Goal: Information Seeking & Learning: Learn about a topic

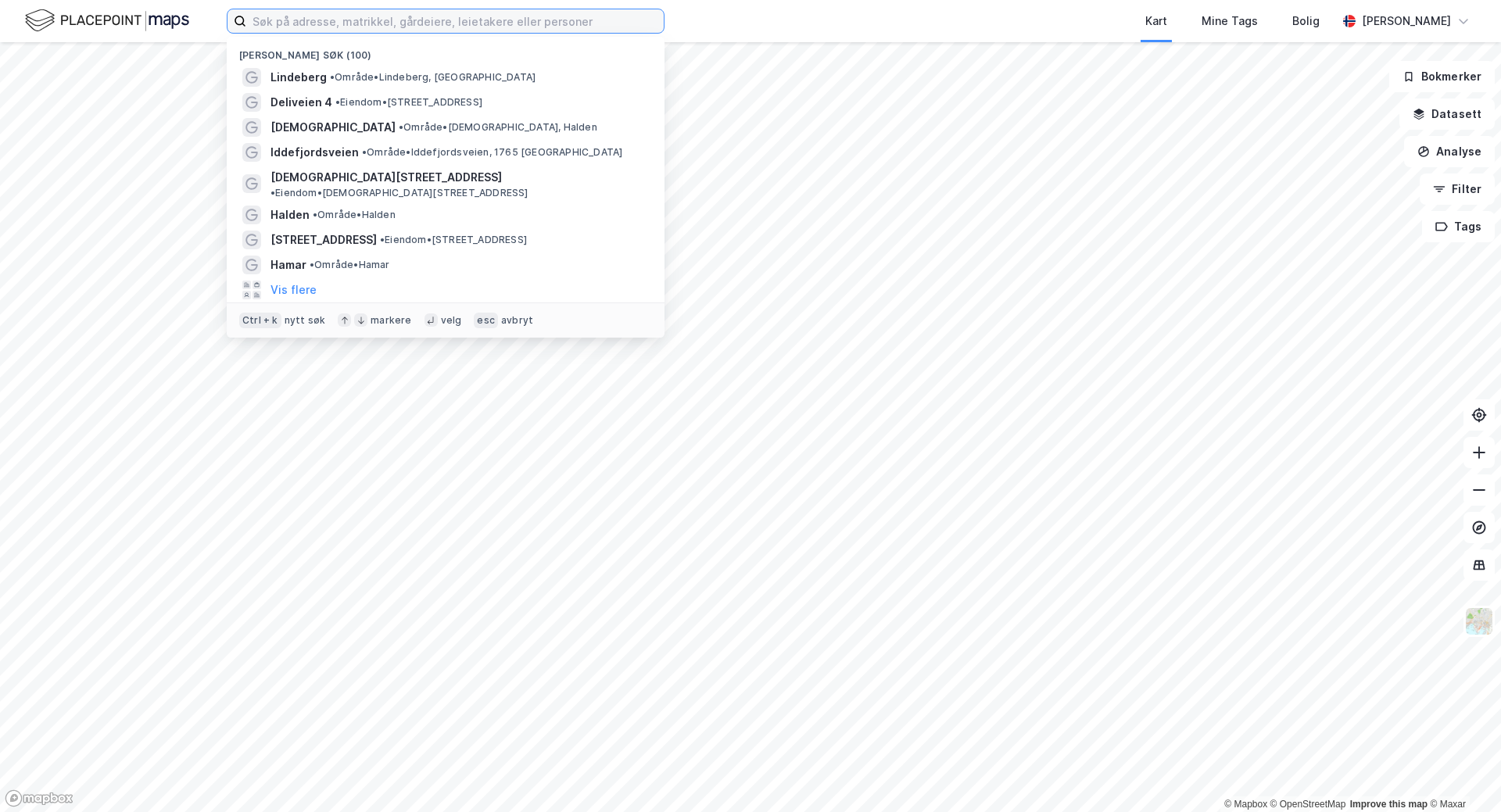
click at [359, 18] on input at bounding box center [454, 21] width 418 height 23
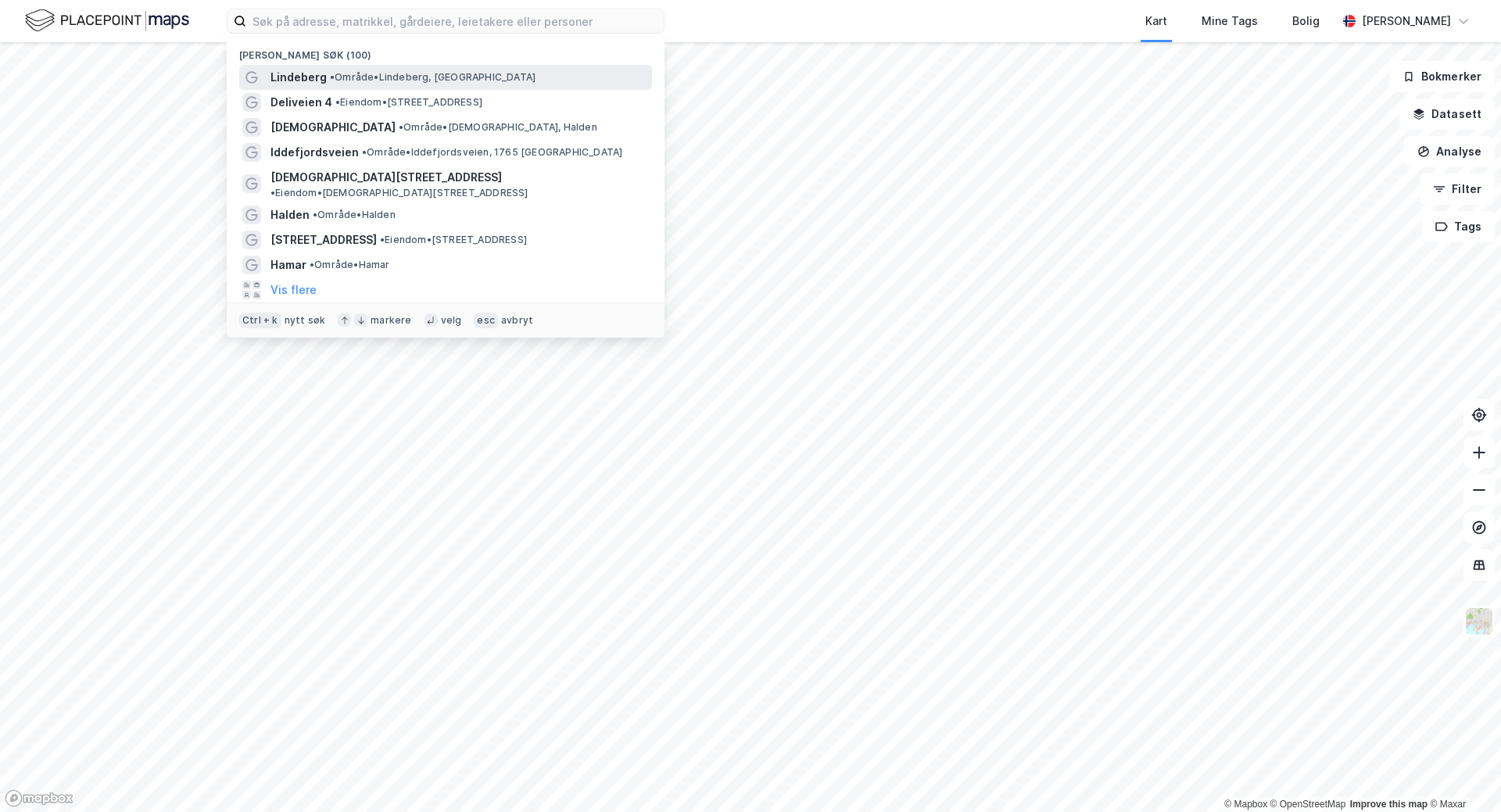
click at [339, 67] on div "[PERSON_NAME][GEOGRAPHIC_DATA], 1069 [GEOGRAPHIC_DATA]" at bounding box center [445, 78] width 413 height 25
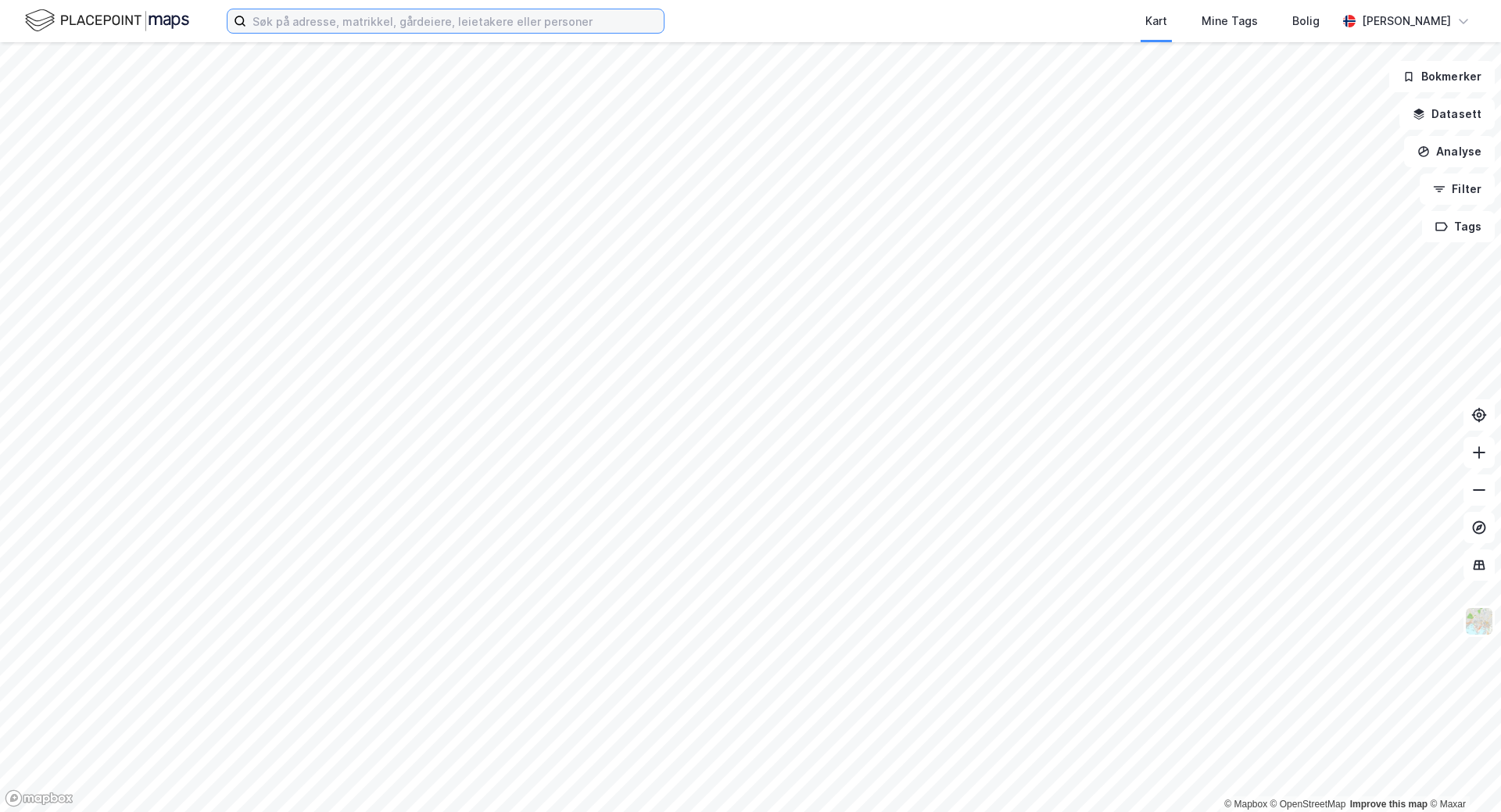
click at [250, 22] on input at bounding box center [454, 21] width 418 height 23
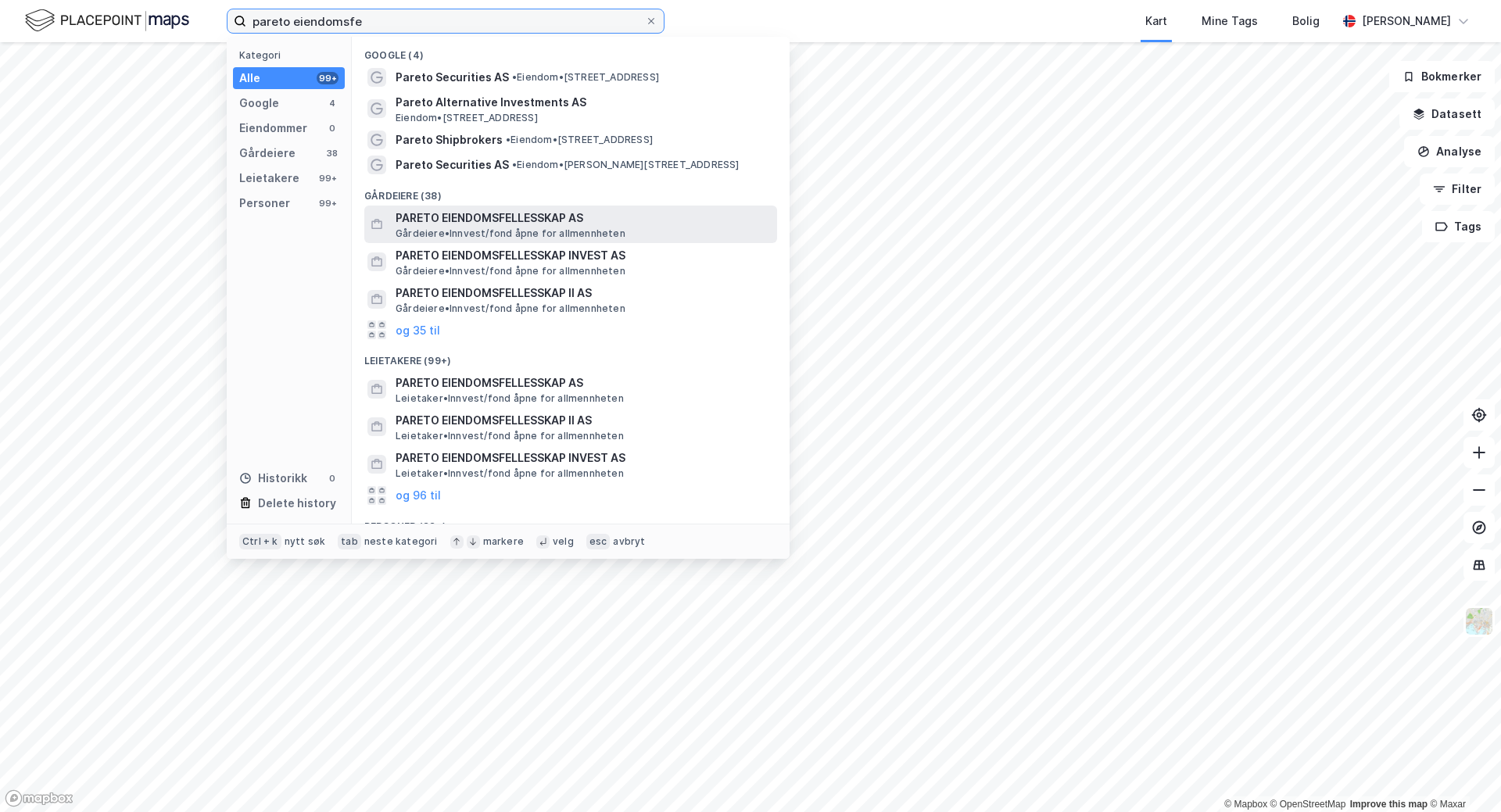
type input "pareto eiendomsfe"
click at [515, 217] on span "PARETO EIENDOMSFELLESSKAP AS" at bounding box center [583, 218] width 375 height 18
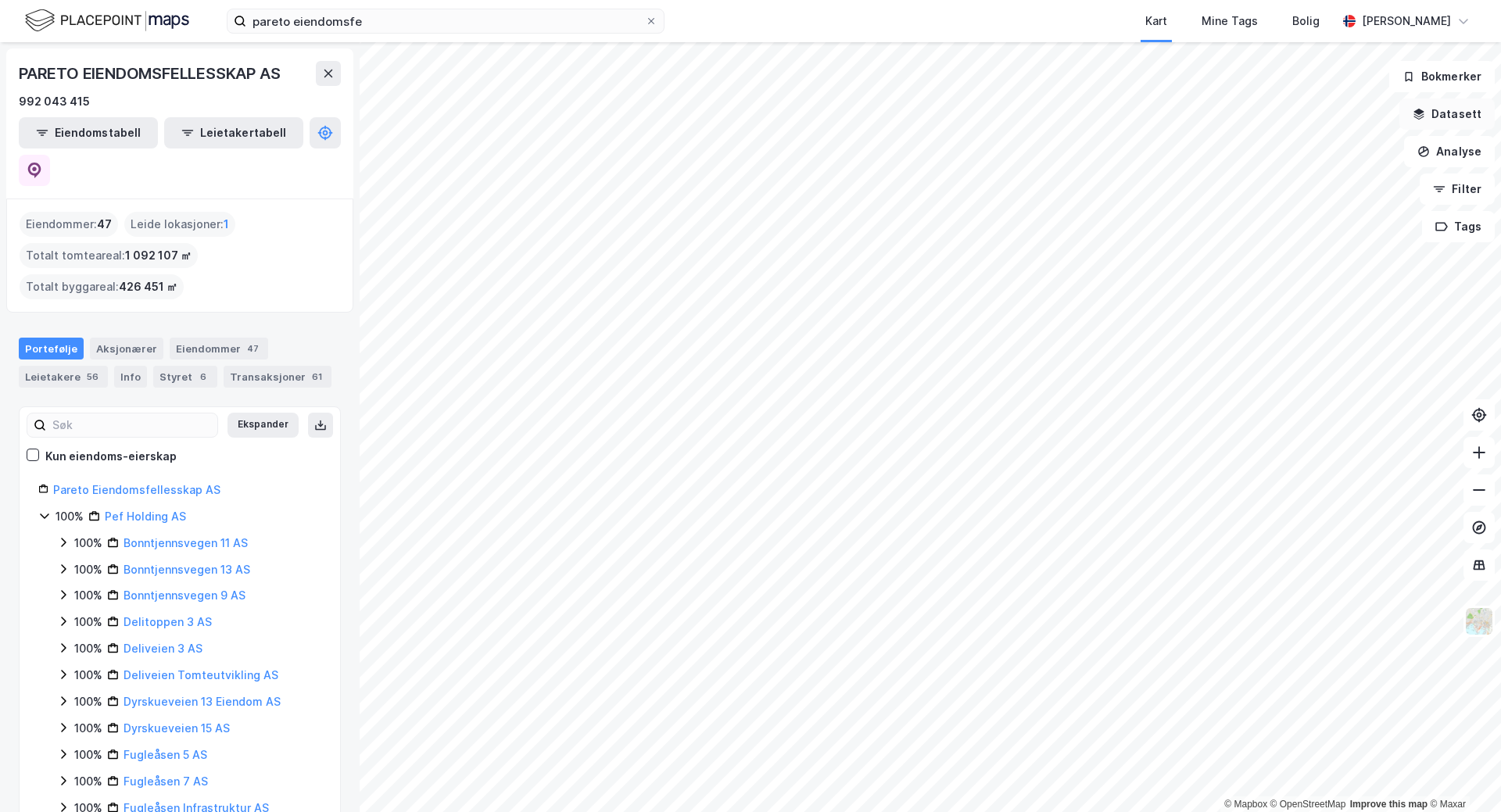
click at [1442, 105] on button "Datasett" at bounding box center [1447, 113] width 95 height 31
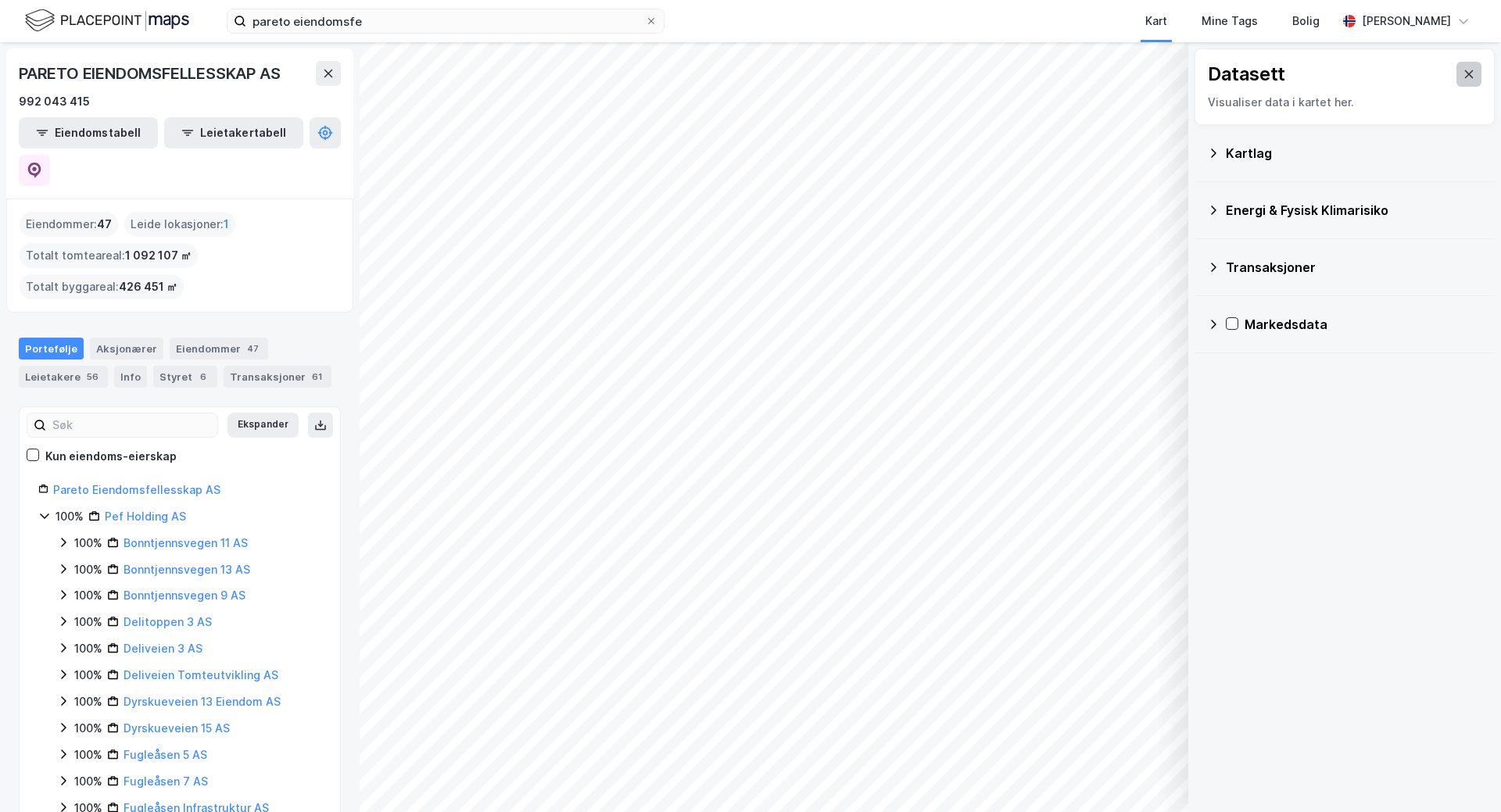
click at [1466, 68] on button at bounding box center [1469, 74] width 25 height 25
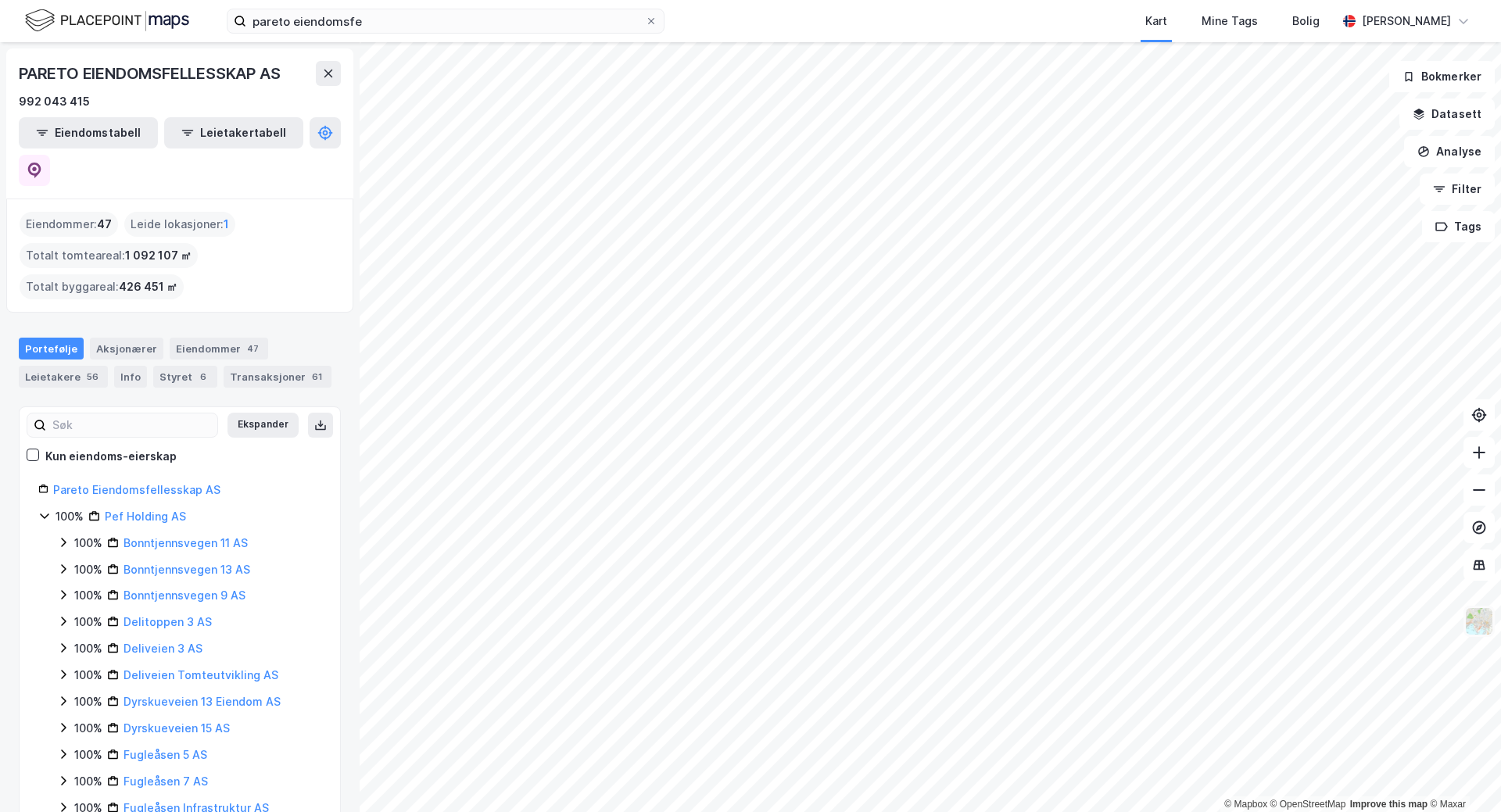
click at [1477, 624] on img at bounding box center [1479, 621] width 30 height 30
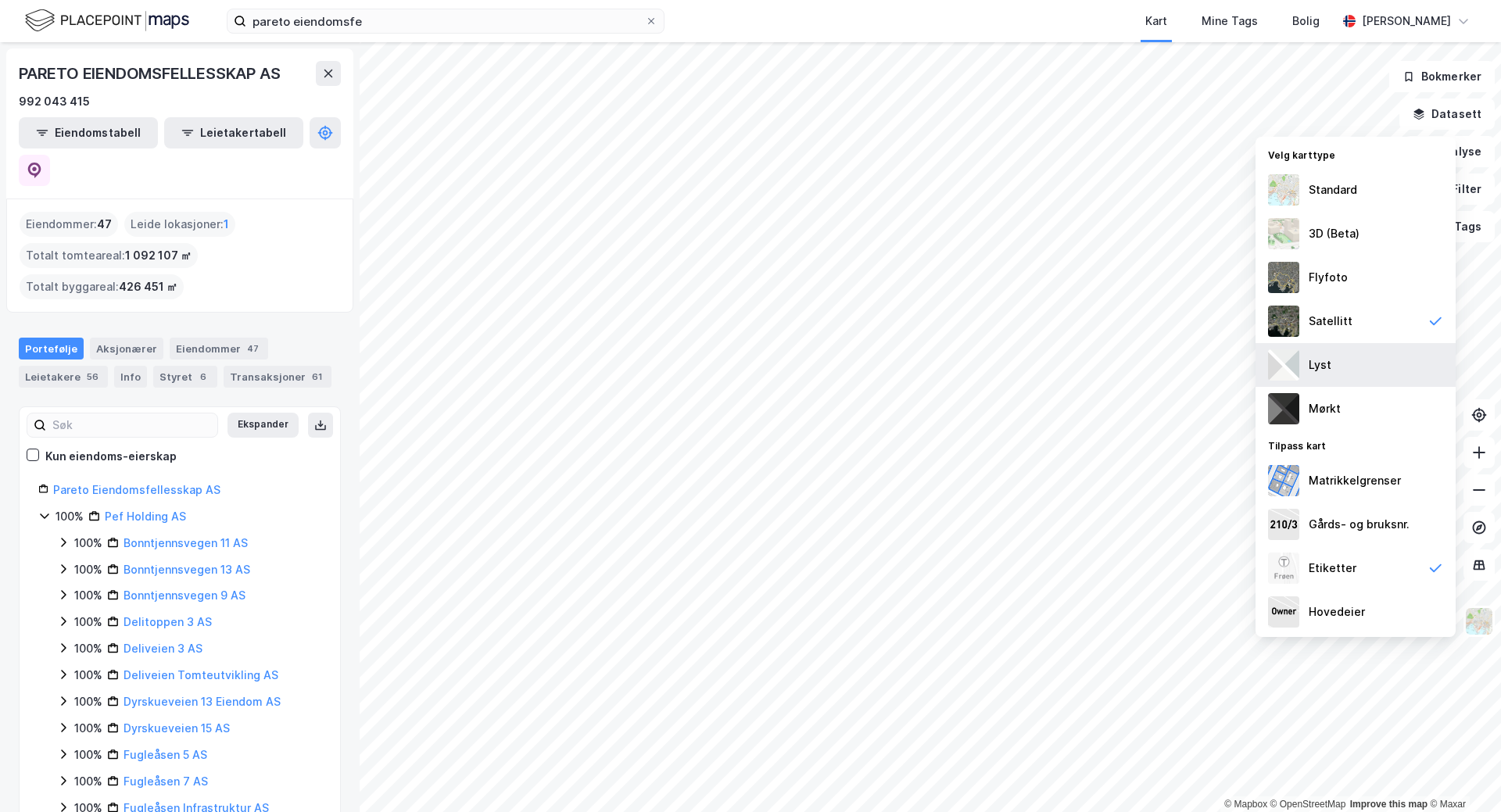
click at [1368, 360] on div "Lyst" at bounding box center [1356, 365] width 200 height 43
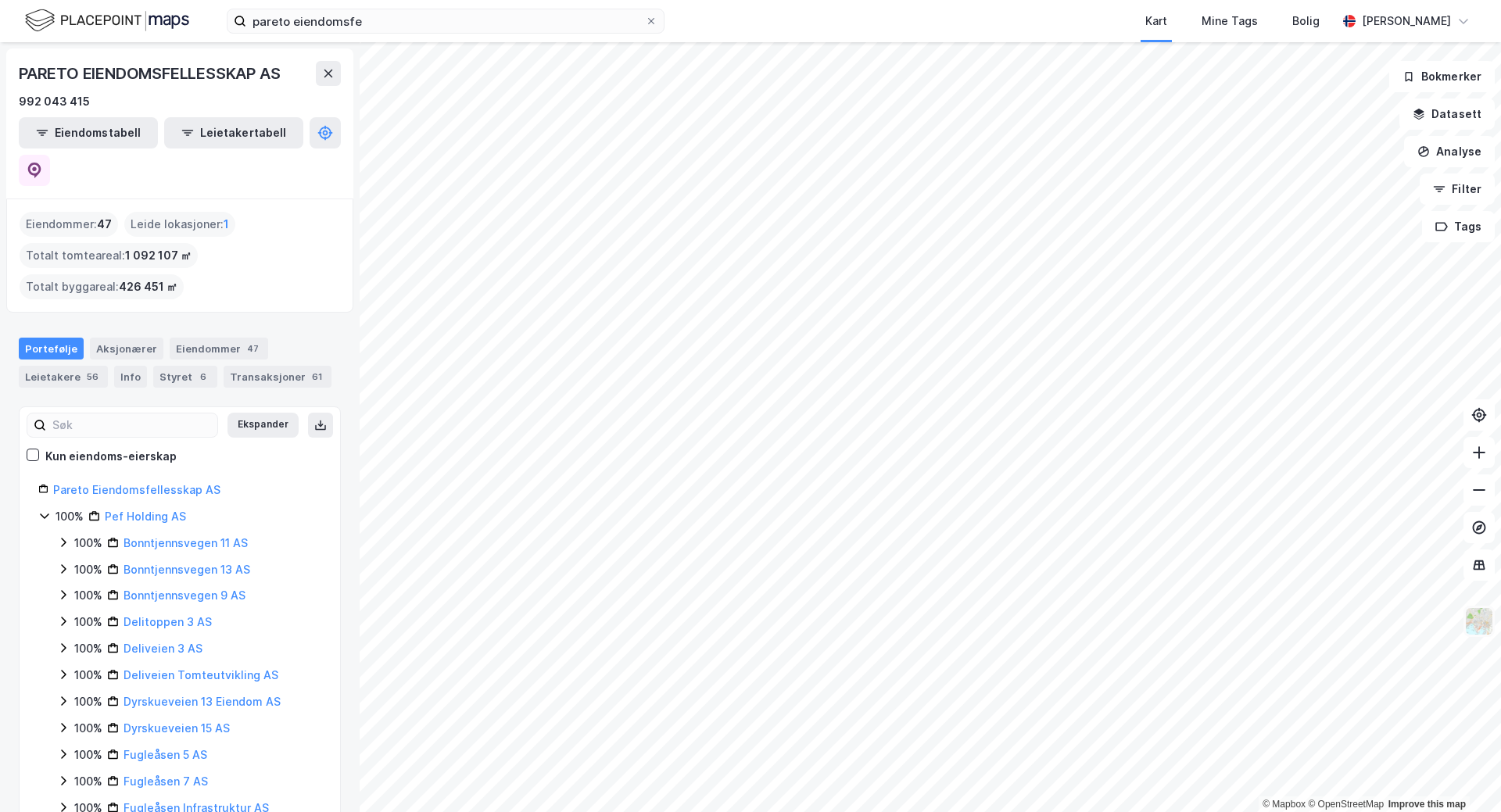
click at [1482, 631] on img at bounding box center [1479, 621] width 30 height 30
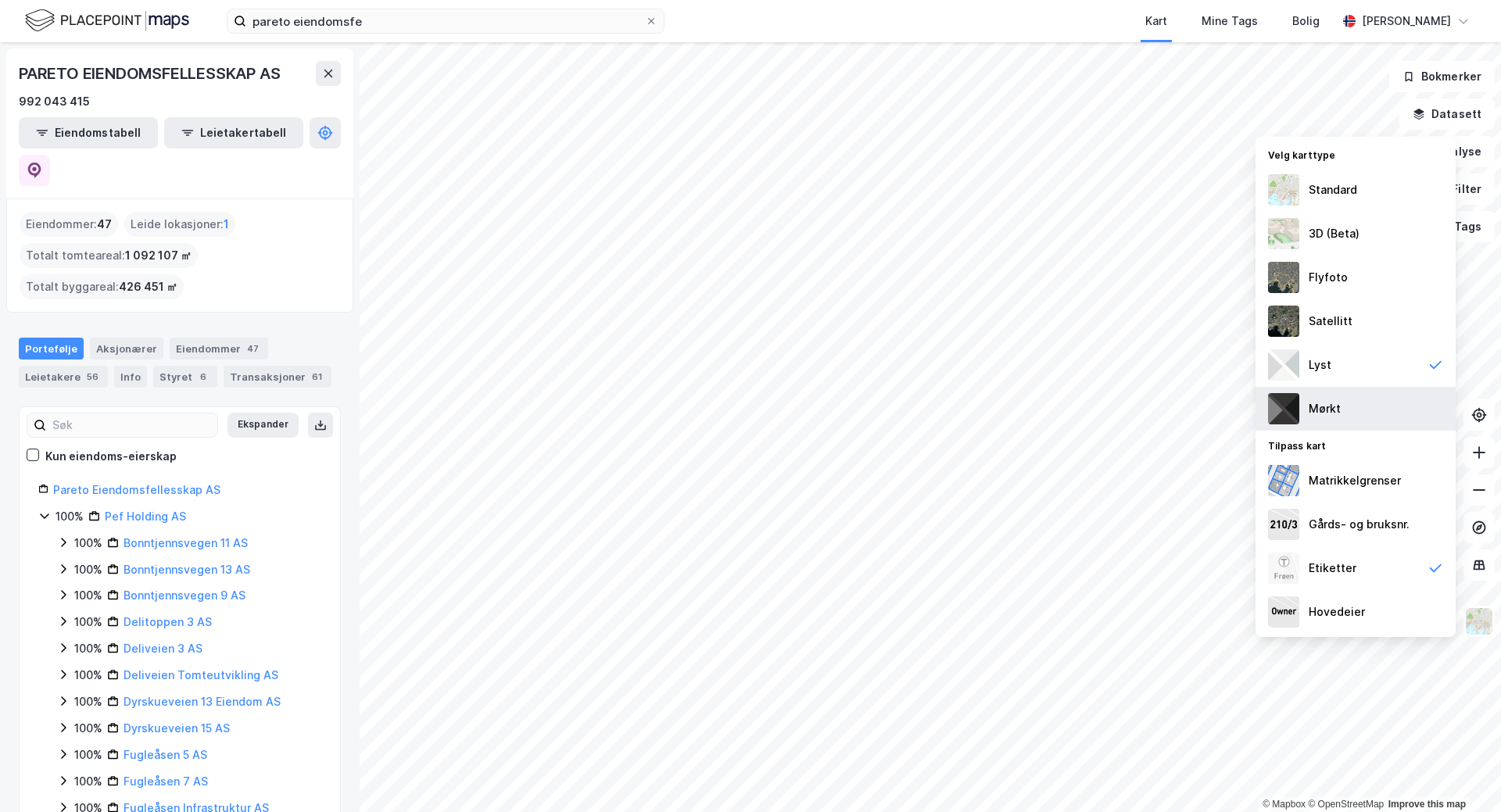
click at [1373, 403] on div "Mørkt" at bounding box center [1356, 409] width 200 height 43
click at [1359, 198] on div "Standard" at bounding box center [1356, 190] width 200 height 43
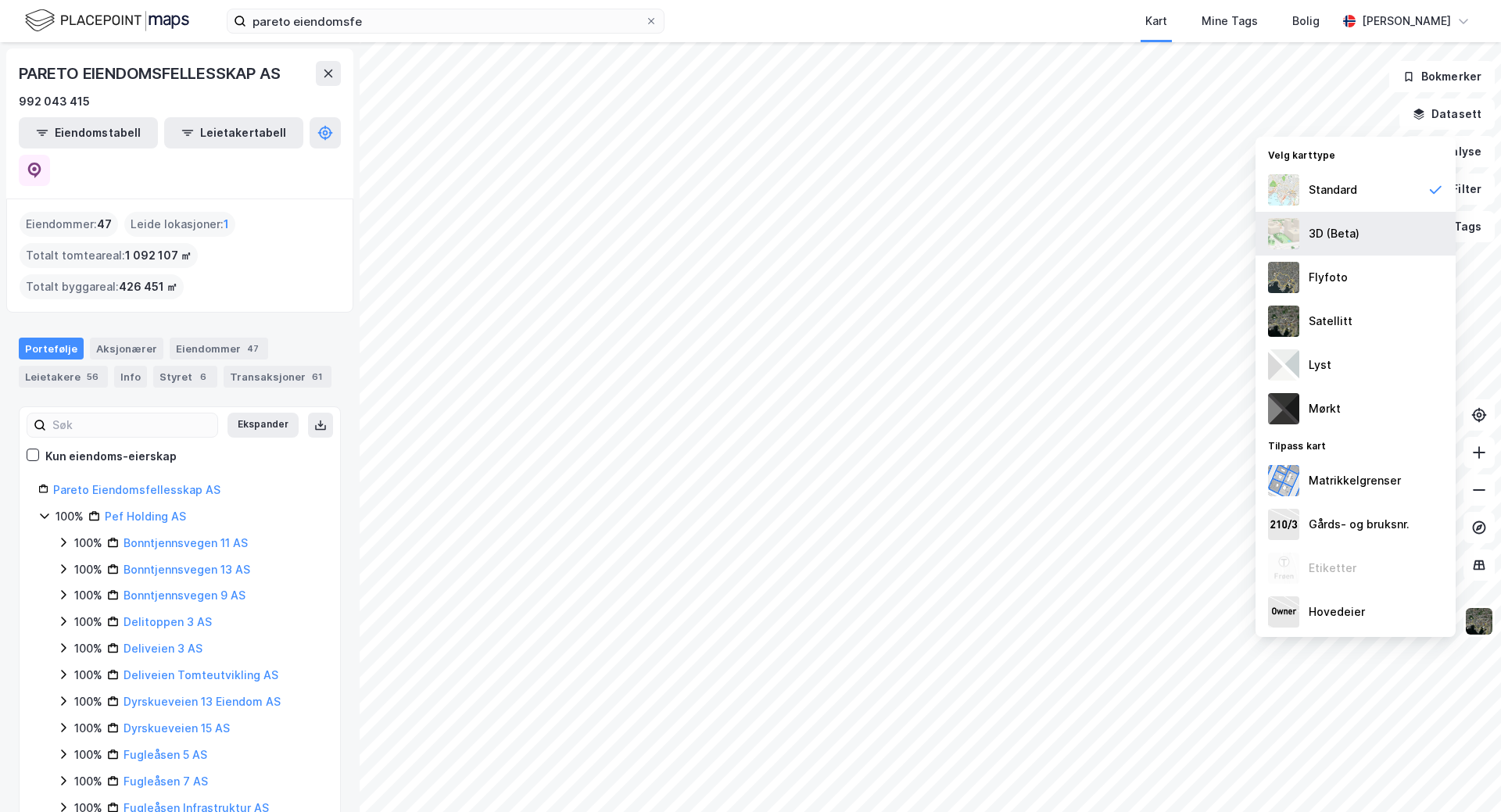
click at [1343, 236] on div "3D (Beta)" at bounding box center [1333, 233] width 51 height 18
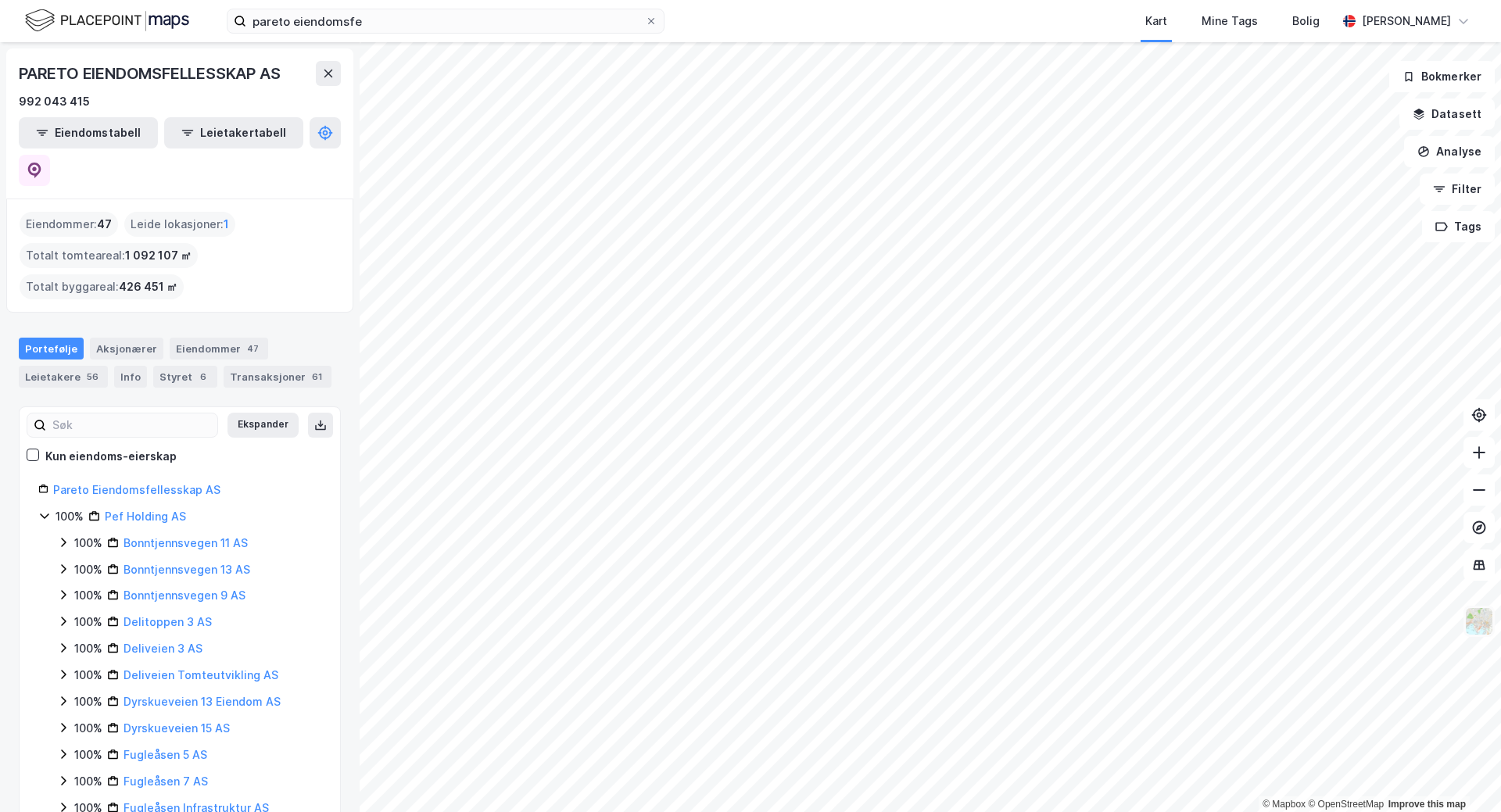
click at [1482, 620] on img at bounding box center [1479, 621] width 30 height 30
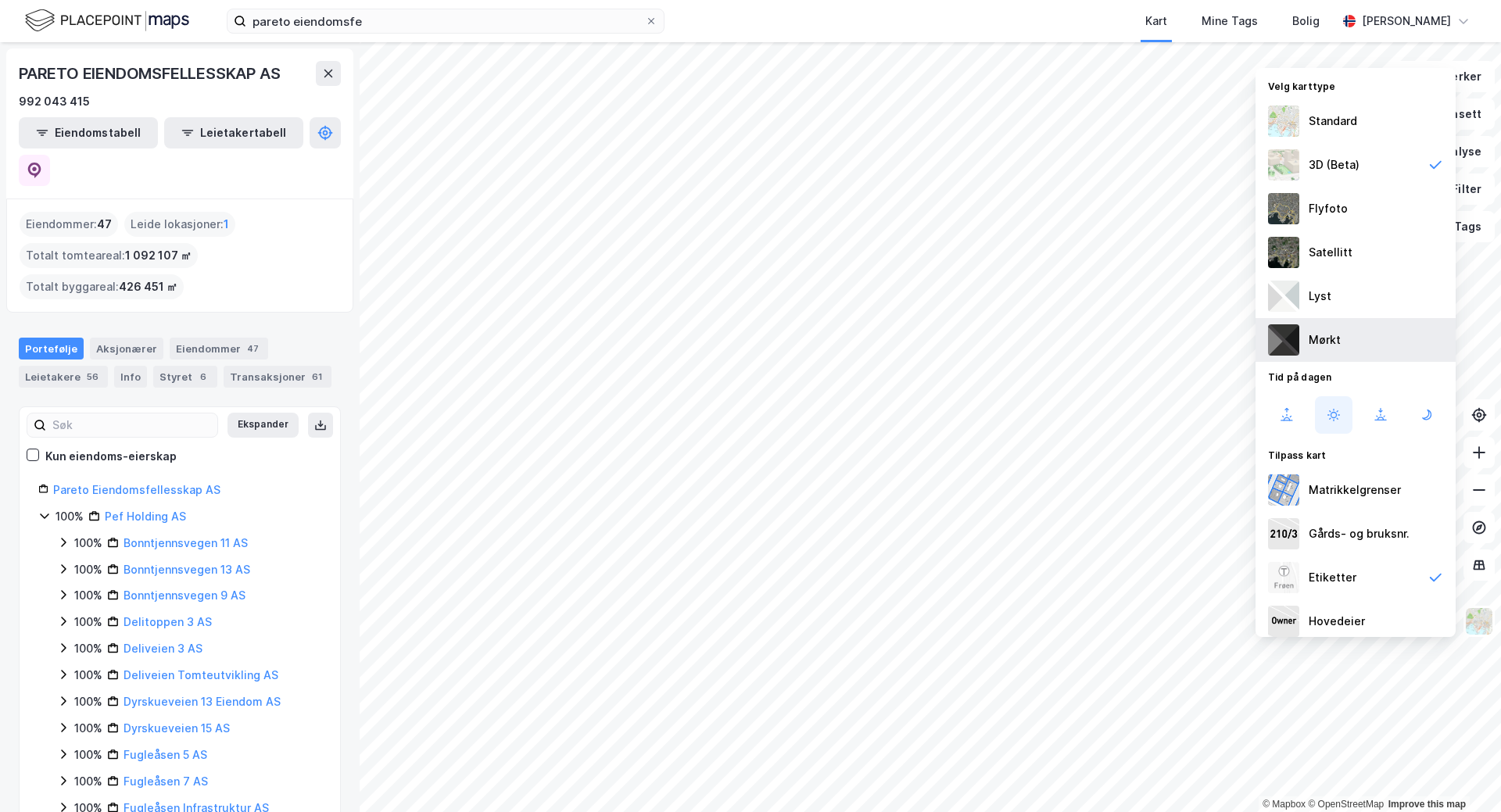
click at [1353, 329] on div "Mørkt" at bounding box center [1356, 340] width 200 height 43
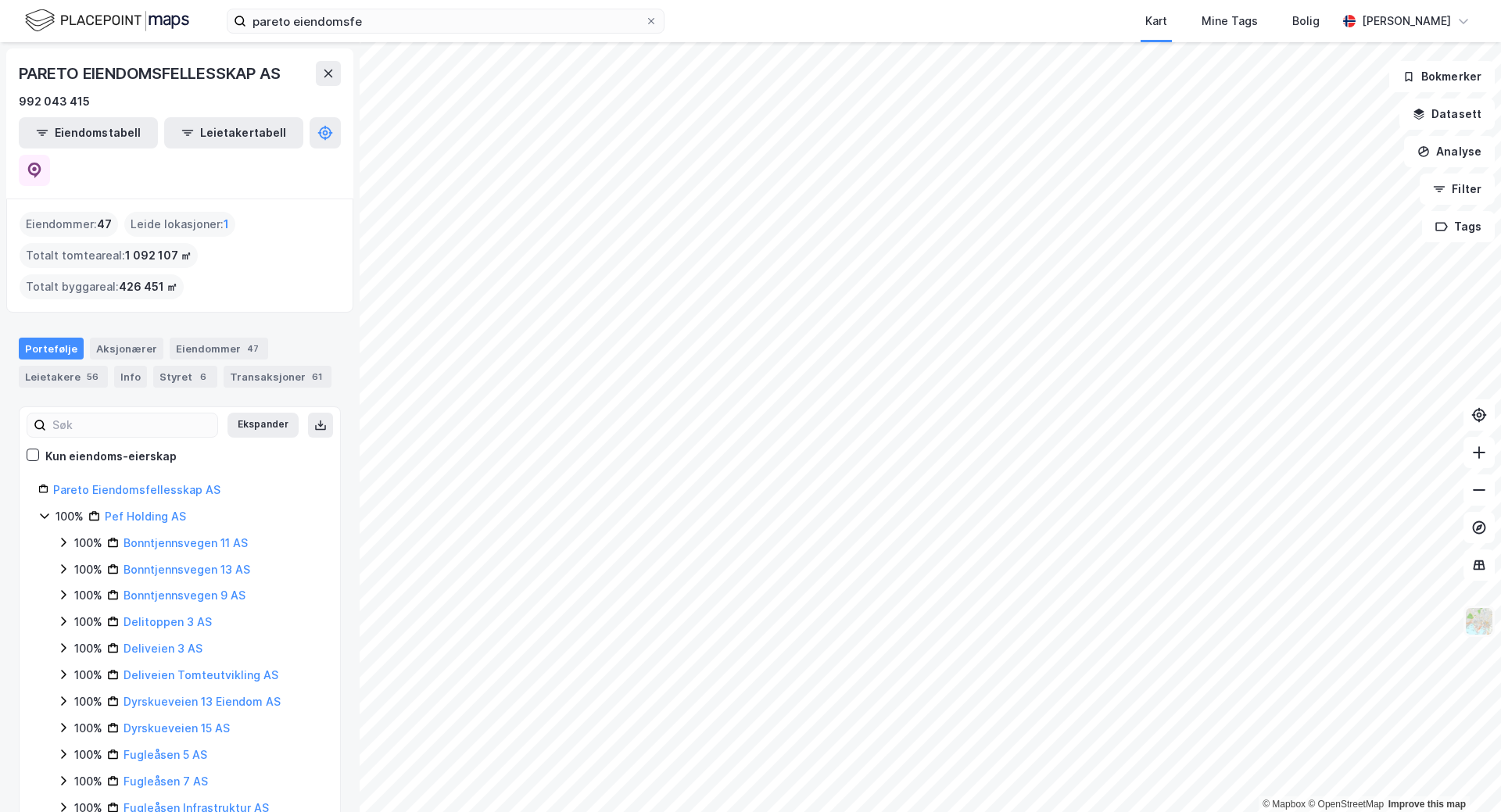
click at [1478, 619] on img at bounding box center [1479, 621] width 30 height 30
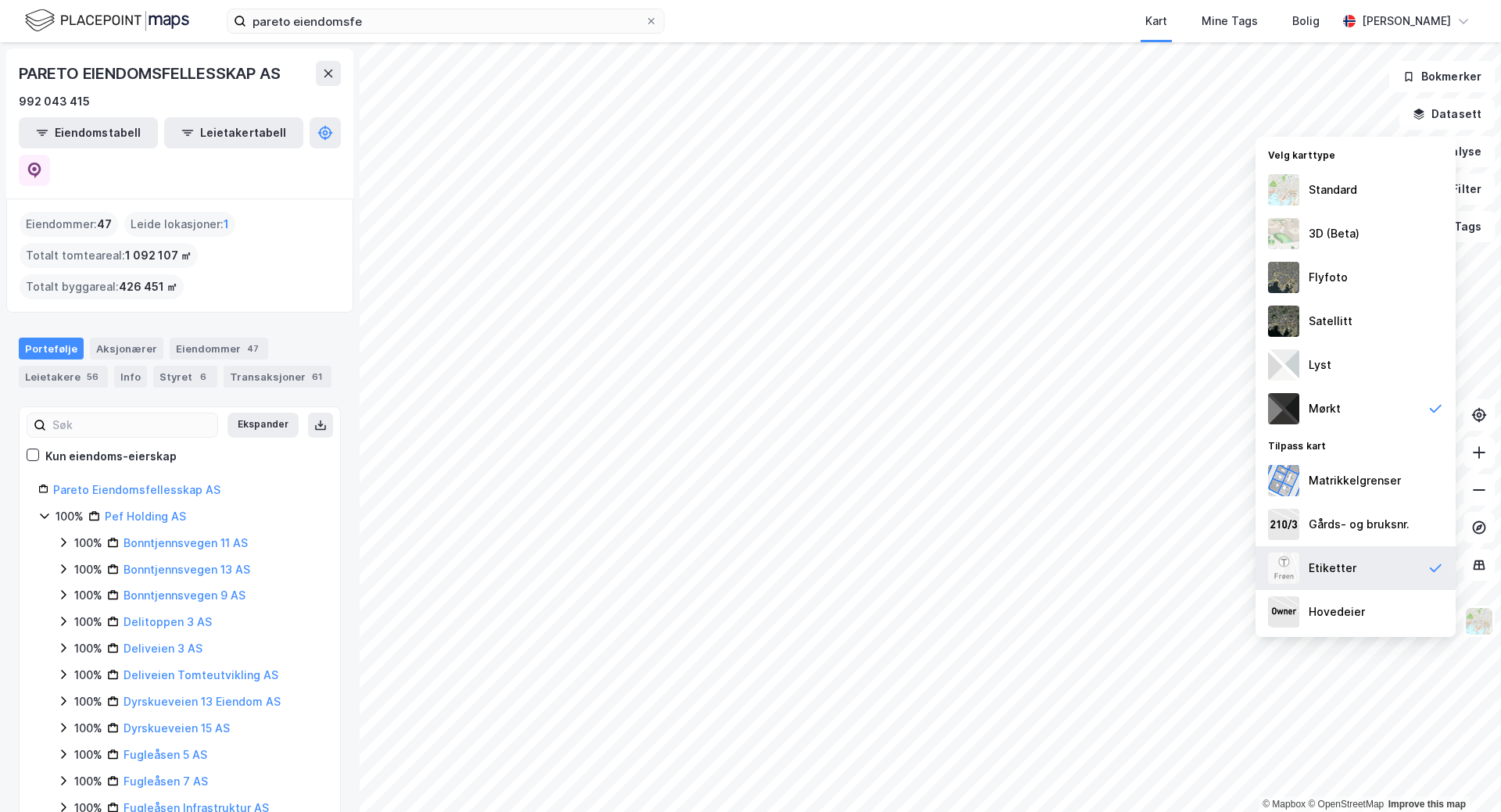
click at [1403, 567] on div "Etiketter" at bounding box center [1356, 568] width 200 height 43
click at [1403, 371] on div "Lyst" at bounding box center [1356, 365] width 200 height 43
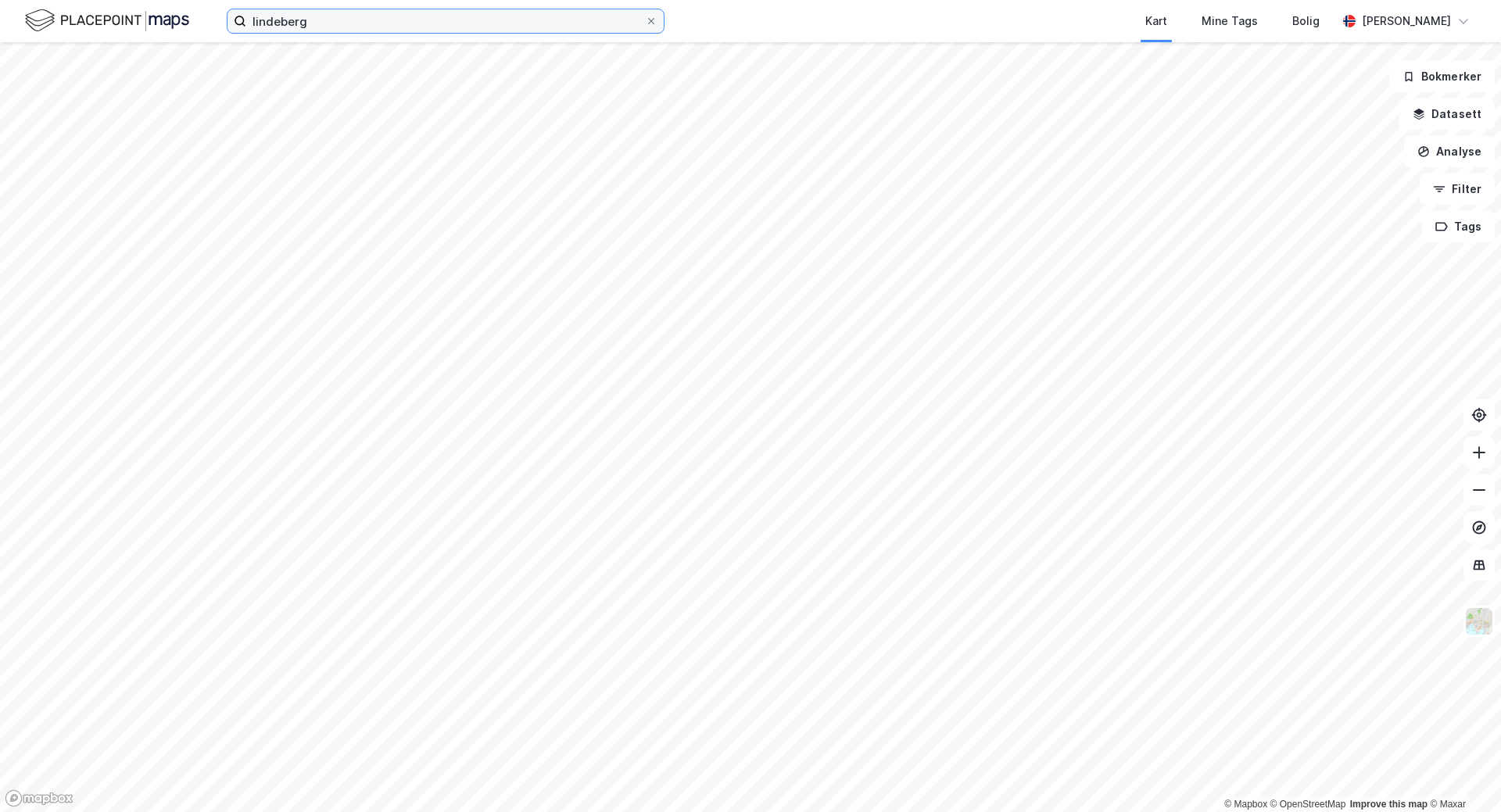
click at [316, 25] on input "lindeberg" at bounding box center [445, 21] width 399 height 23
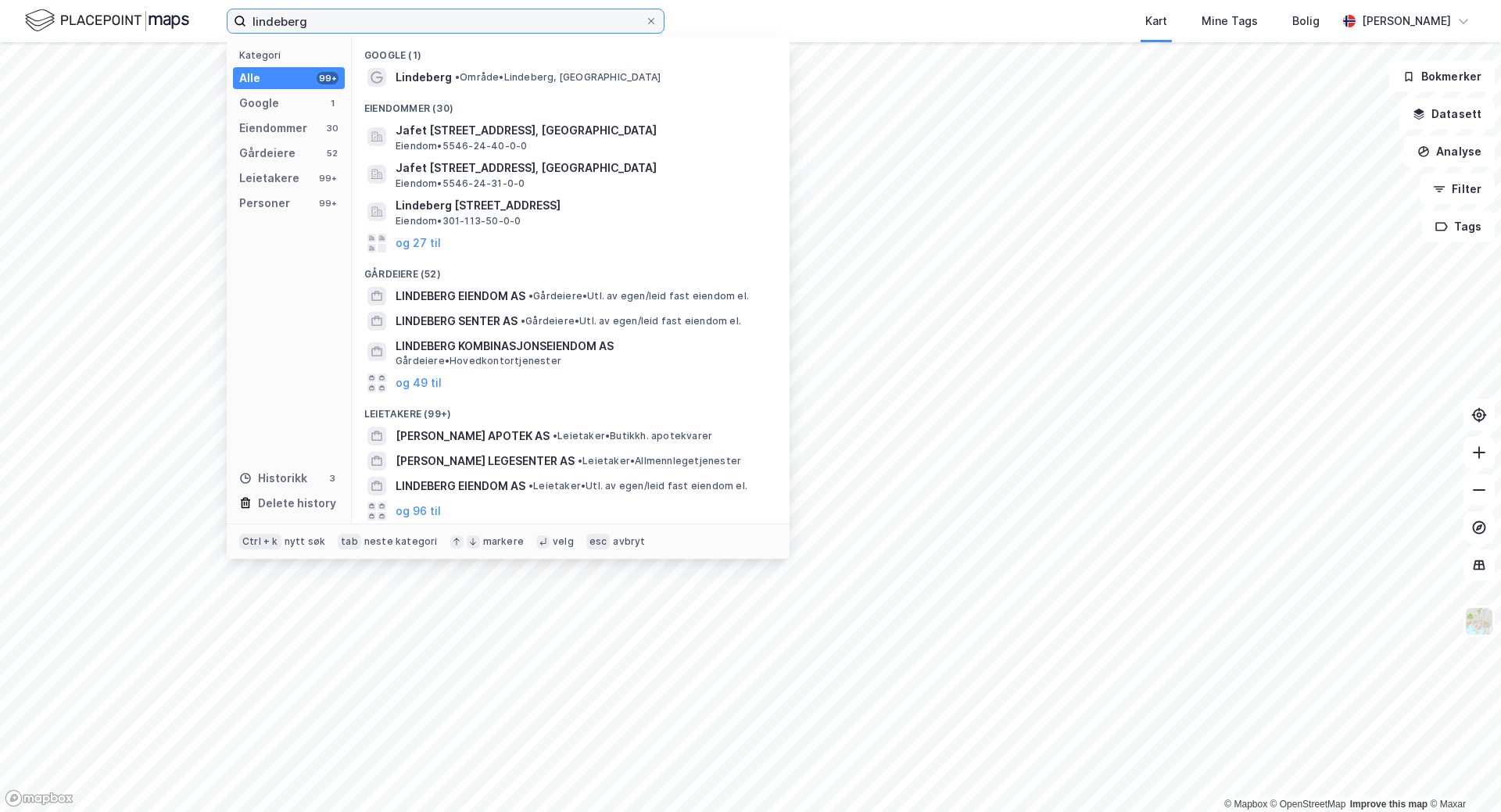
click at [316, 25] on input "lindeberg" at bounding box center [445, 21] width 399 height 23
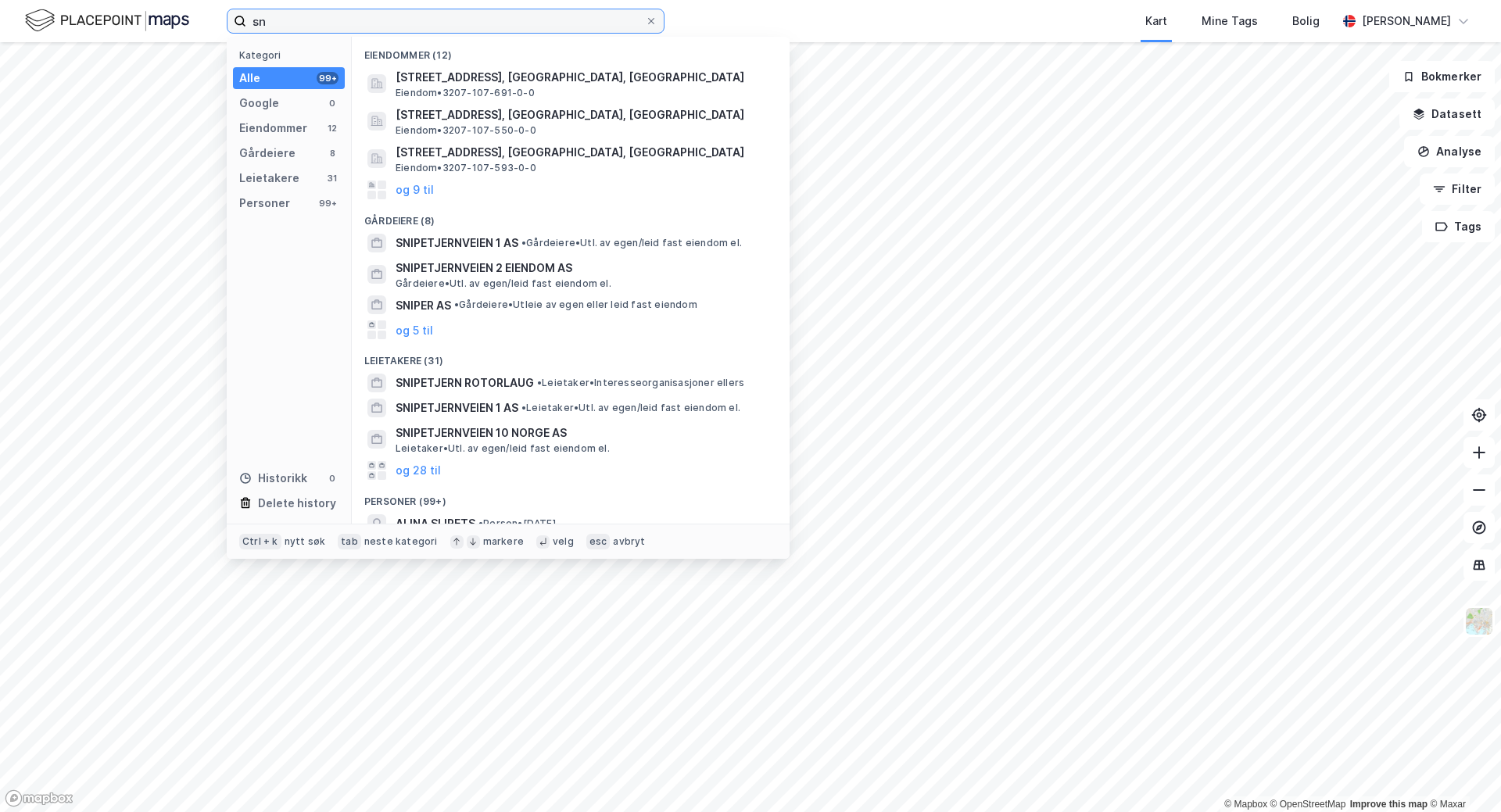
type input "s"
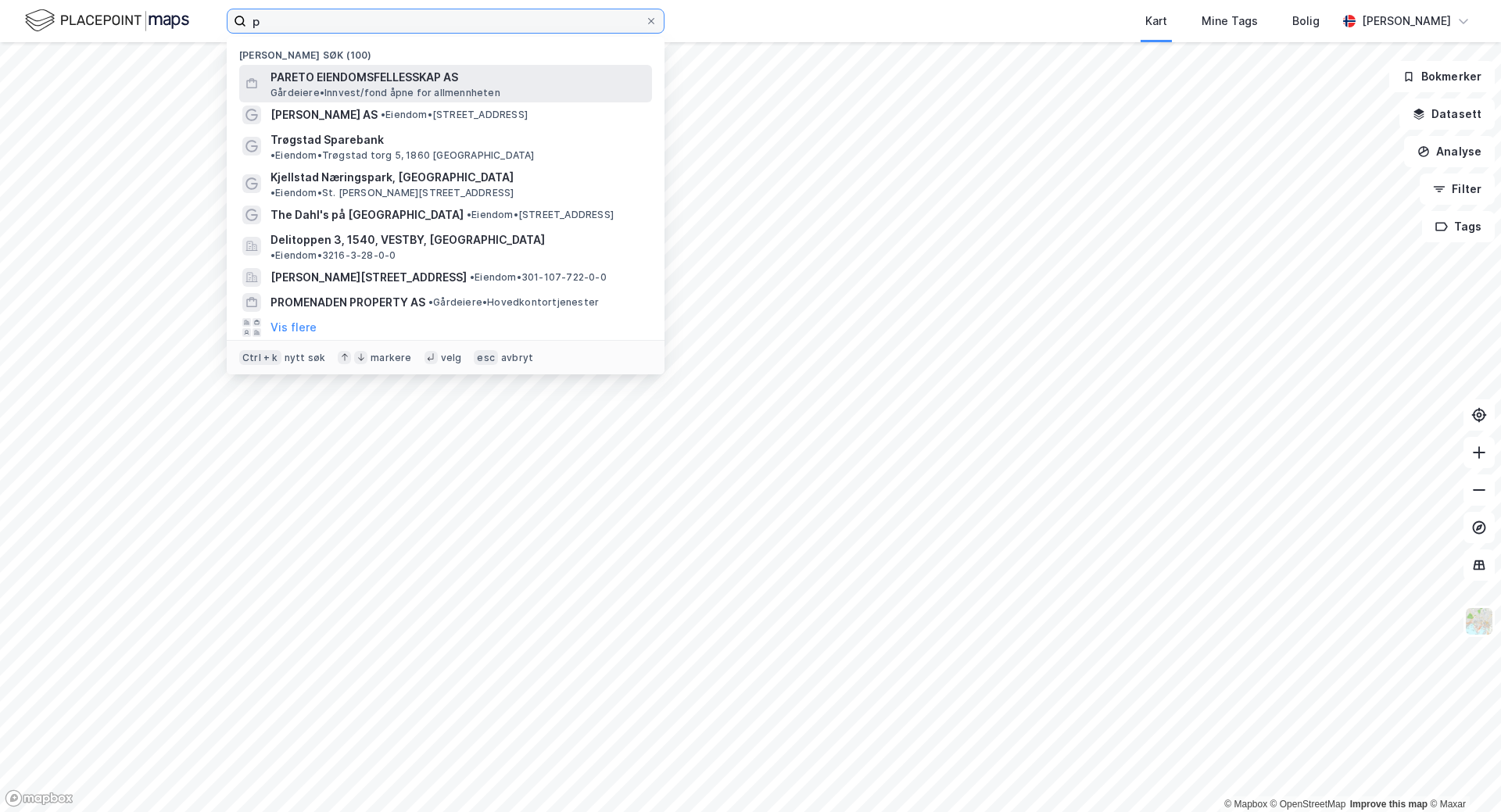
type input "p"
click at [374, 100] on div "PARETO EIENDOMSFELLESSKAP AS Gårdeiere • Innvest/fond åpne for allmennheten" at bounding box center [445, 83] width 413 height 38
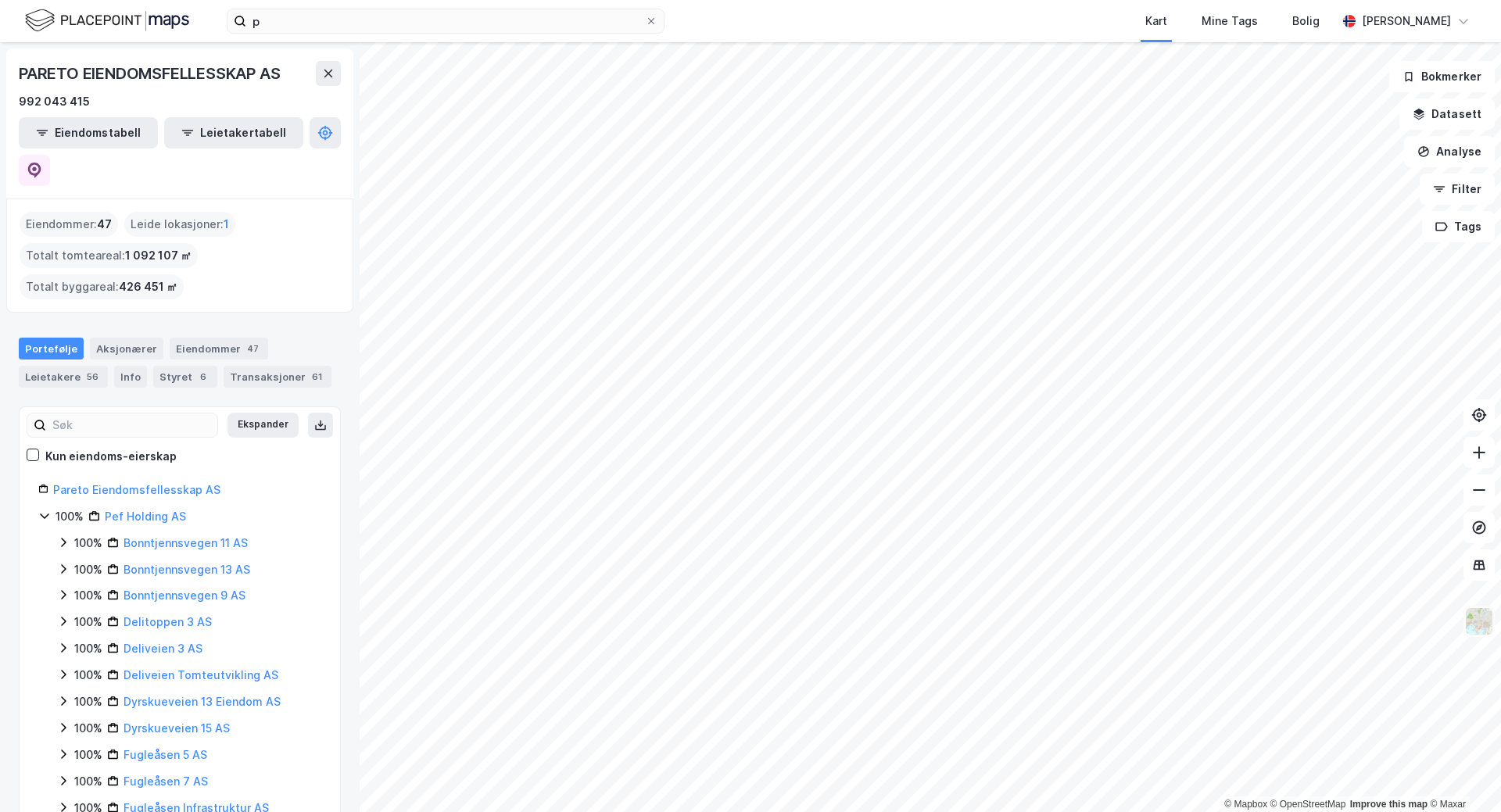
click at [1480, 624] on img at bounding box center [1479, 621] width 30 height 30
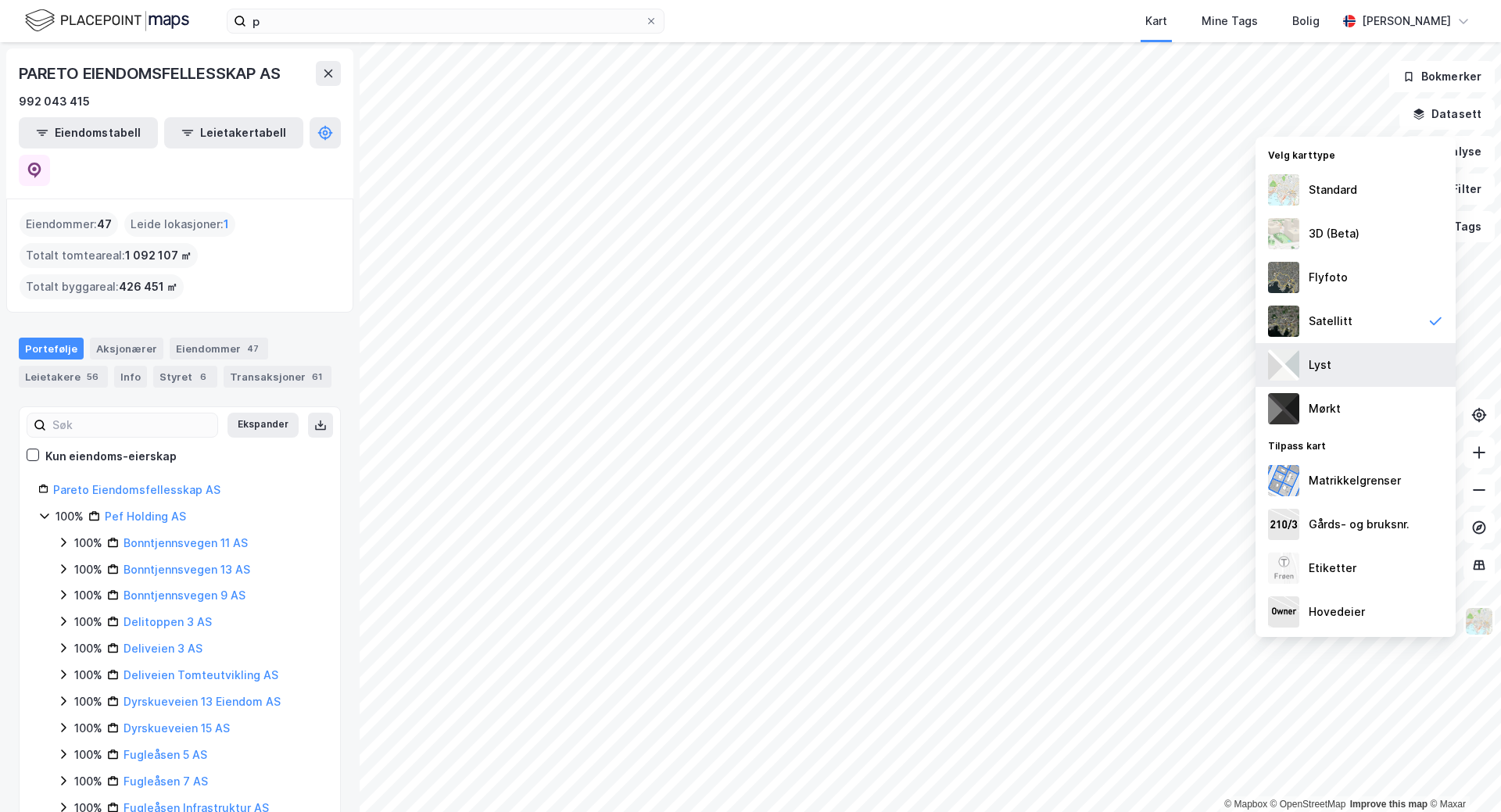
click at [1358, 367] on div "Lyst" at bounding box center [1356, 365] width 200 height 43
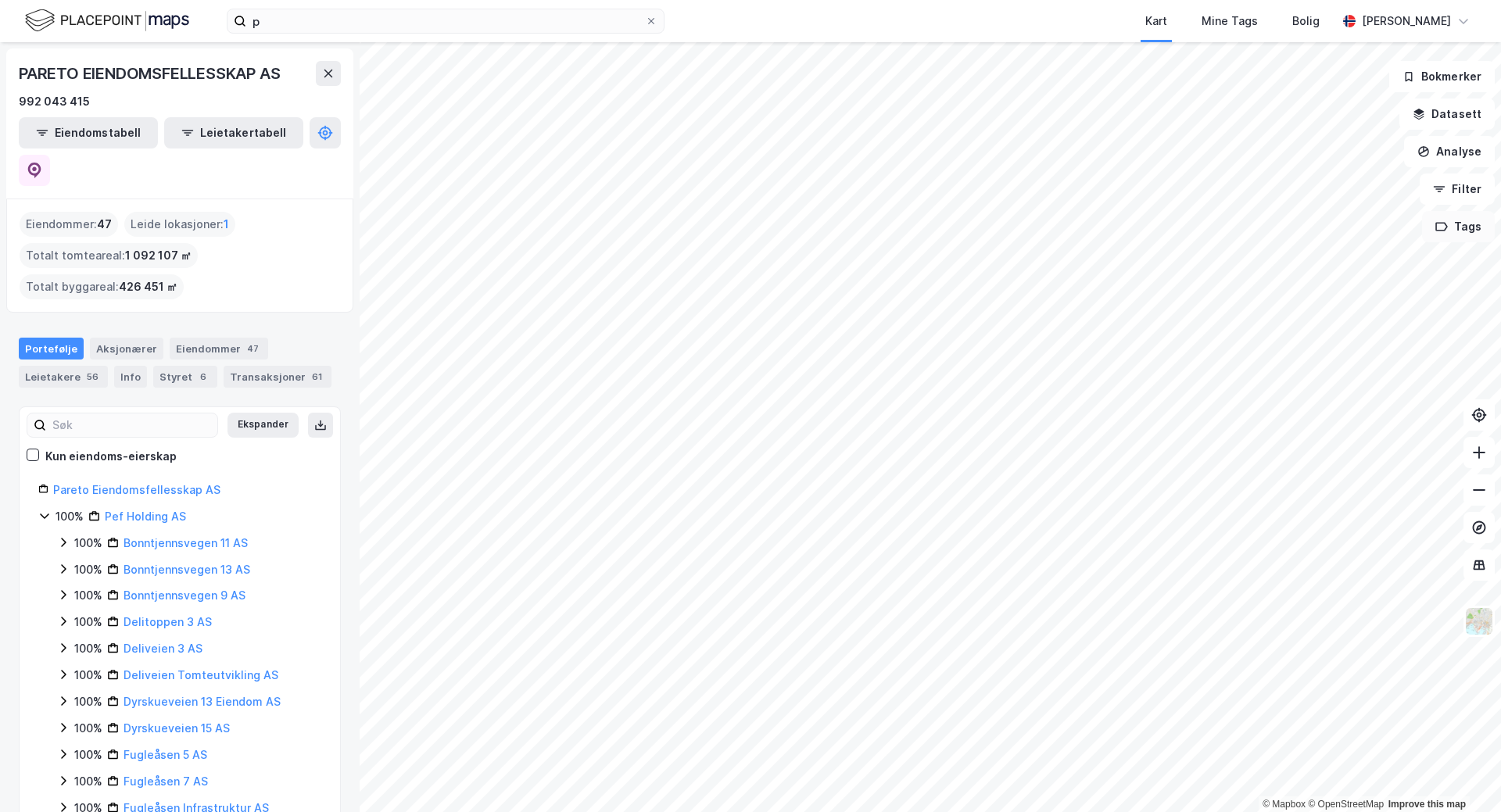
click at [1465, 229] on button "Tags" at bounding box center [1458, 226] width 73 height 31
click at [1390, 234] on icon at bounding box center [1389, 237] width 13 height 13
click at [1477, 625] on img at bounding box center [1479, 621] width 30 height 30
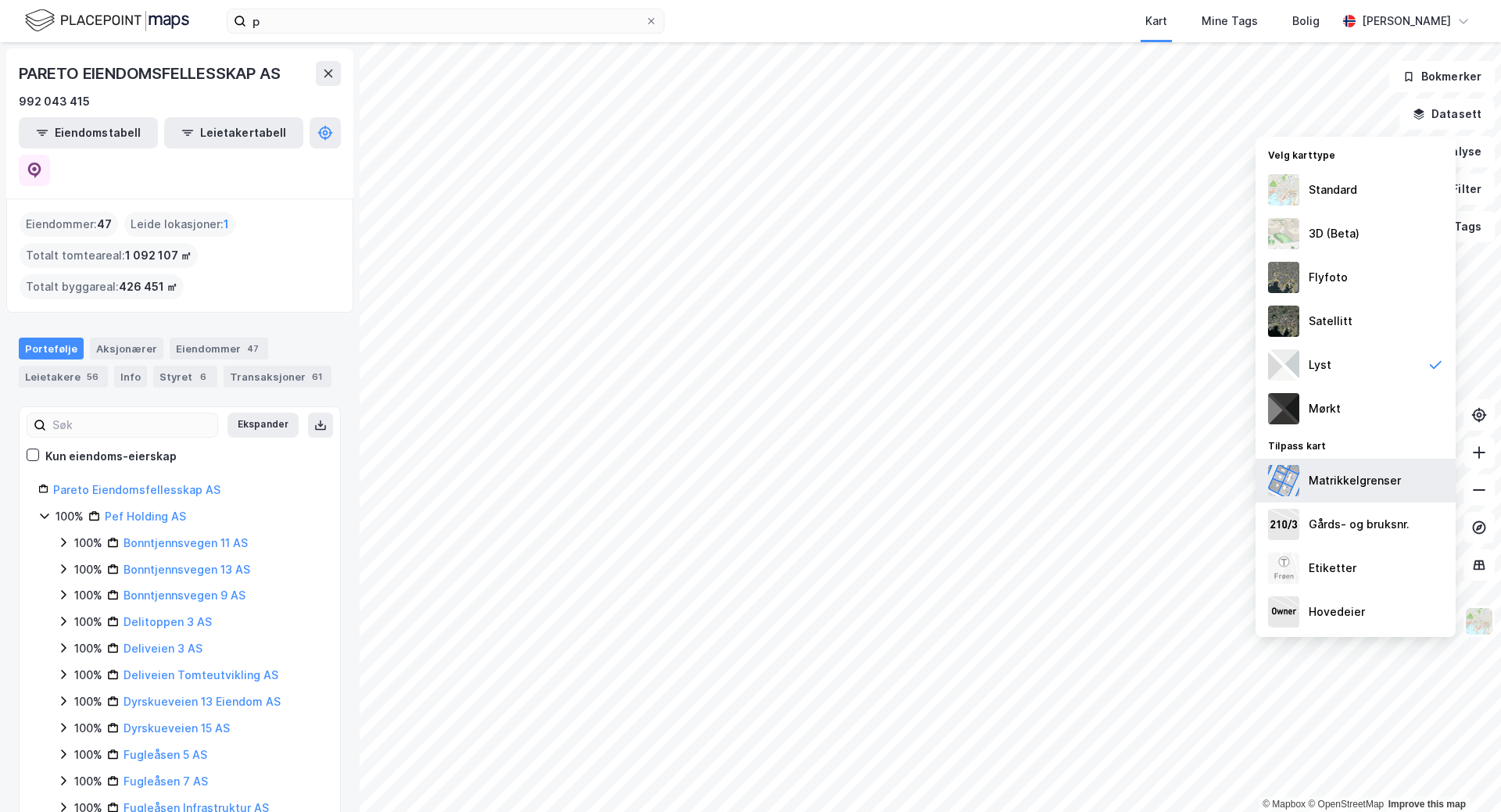
click at [1376, 485] on div "Matrikkelgrenser" at bounding box center [1354, 480] width 93 height 18
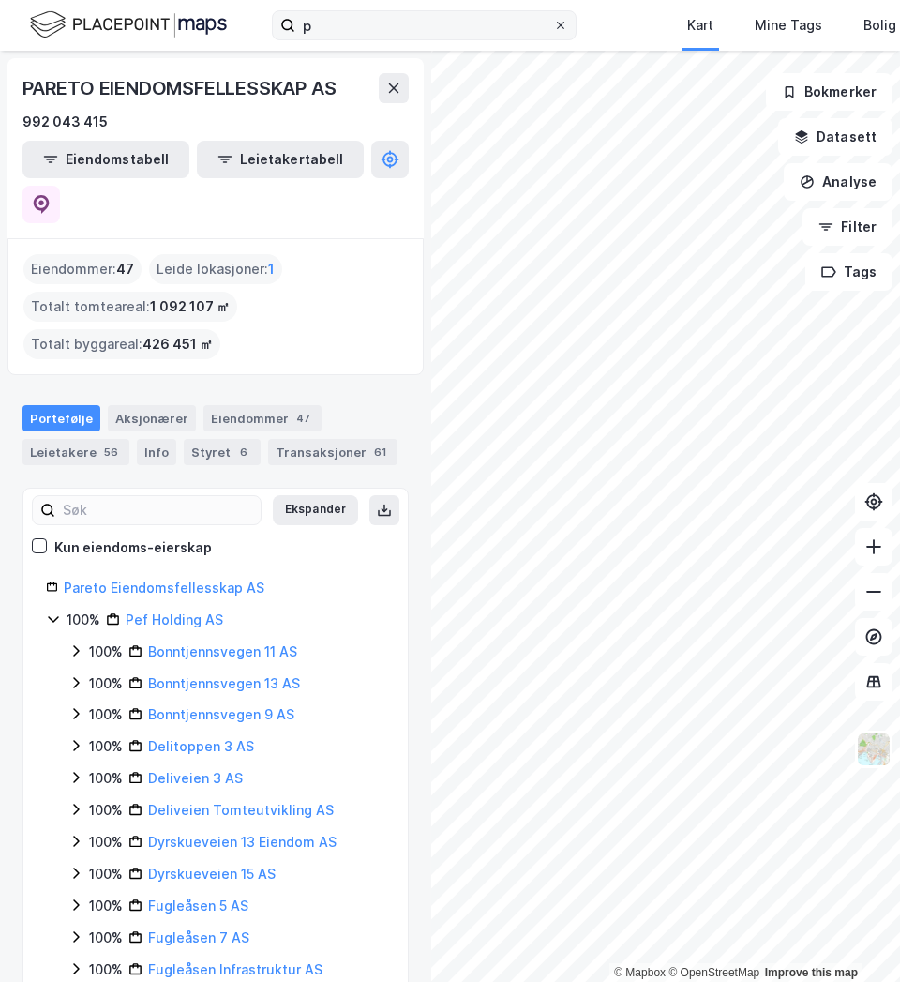
click at [567, 23] on label "p" at bounding box center [424, 25] width 305 height 30
click at [553, 23] on input "p" at bounding box center [424, 25] width 258 height 28
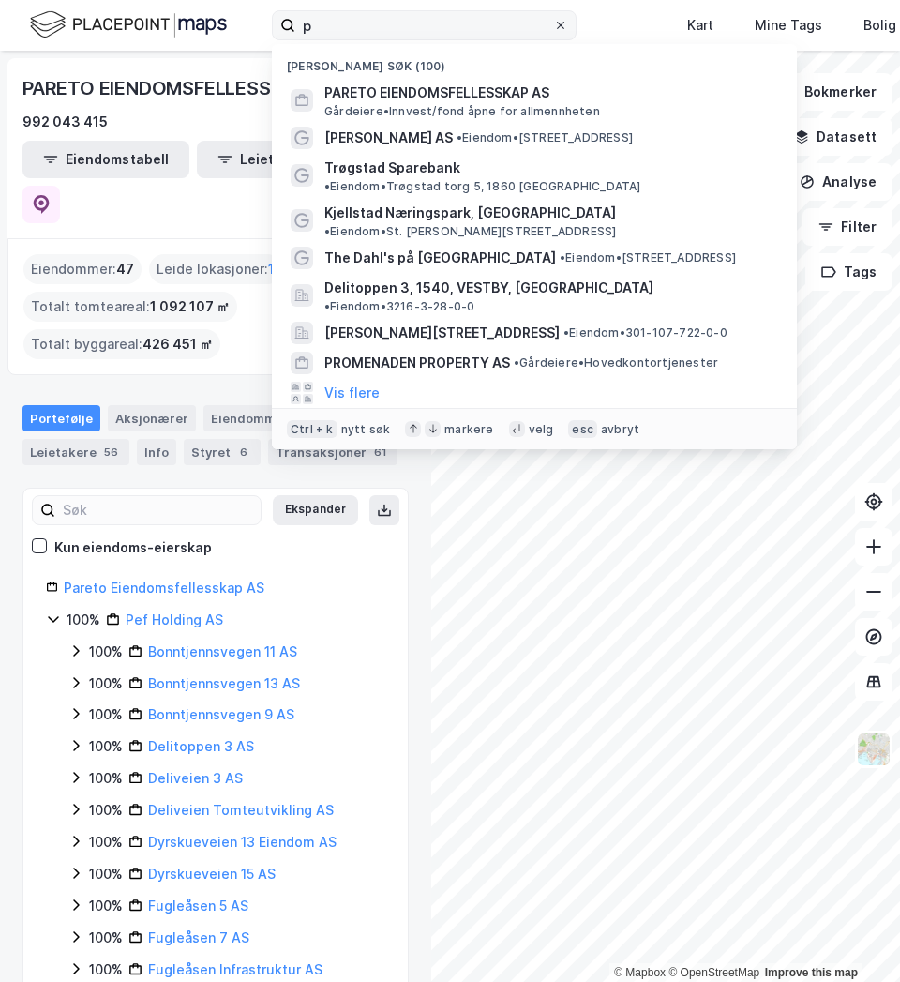
click at [564, 22] on icon at bounding box center [560, 25] width 11 height 11
click at [553, 22] on input "p" at bounding box center [424, 25] width 258 height 28
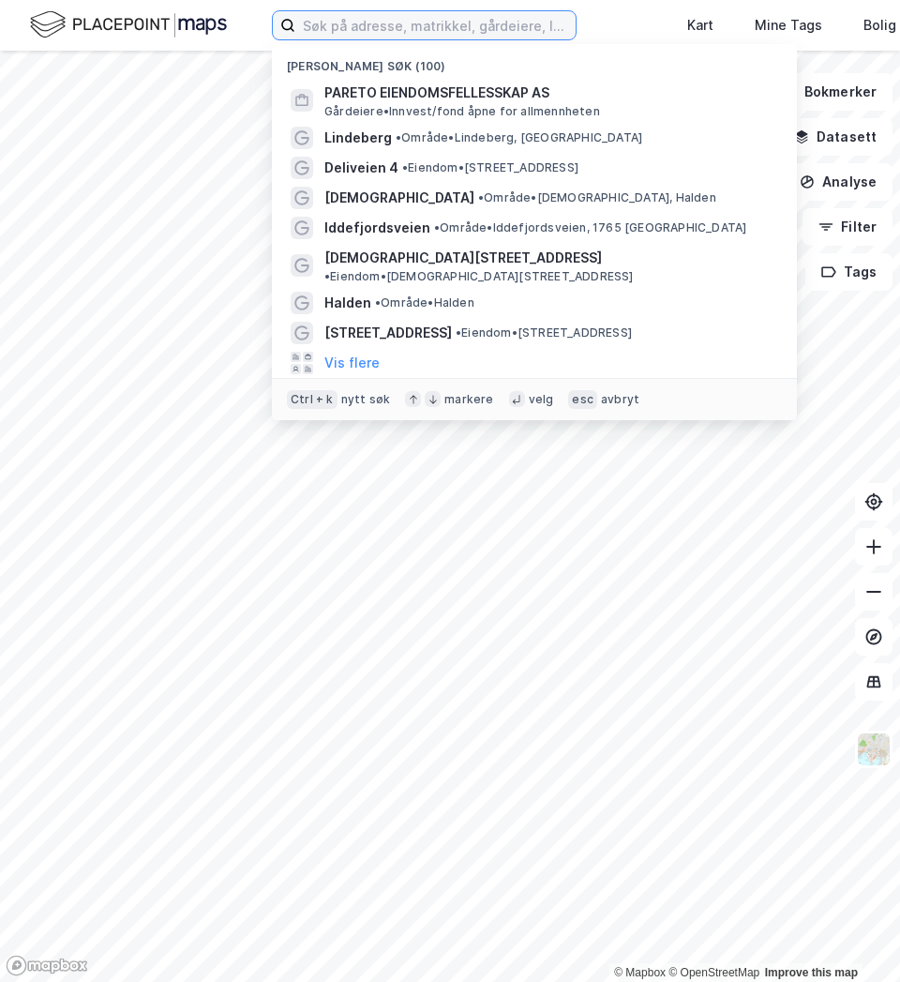
type input "h"
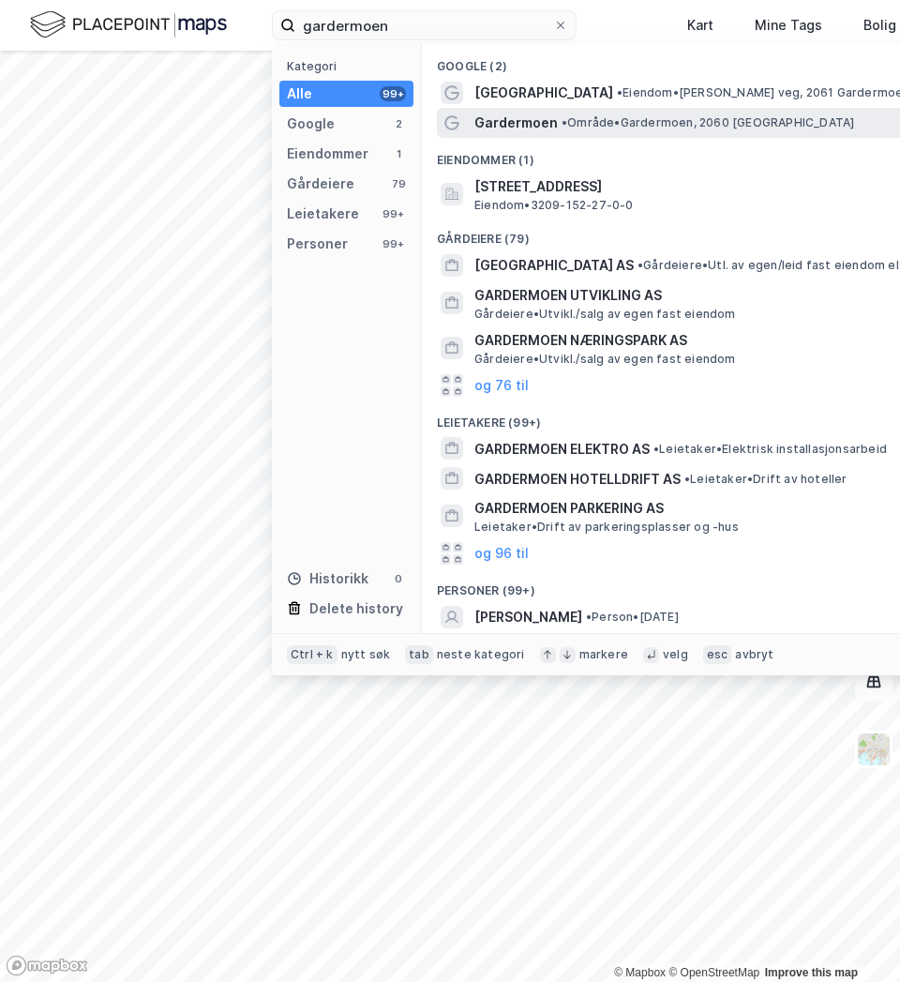
click at [576, 120] on span "• Område • Gardermoen, 2060 Gardermoen" at bounding box center [708, 122] width 292 height 15
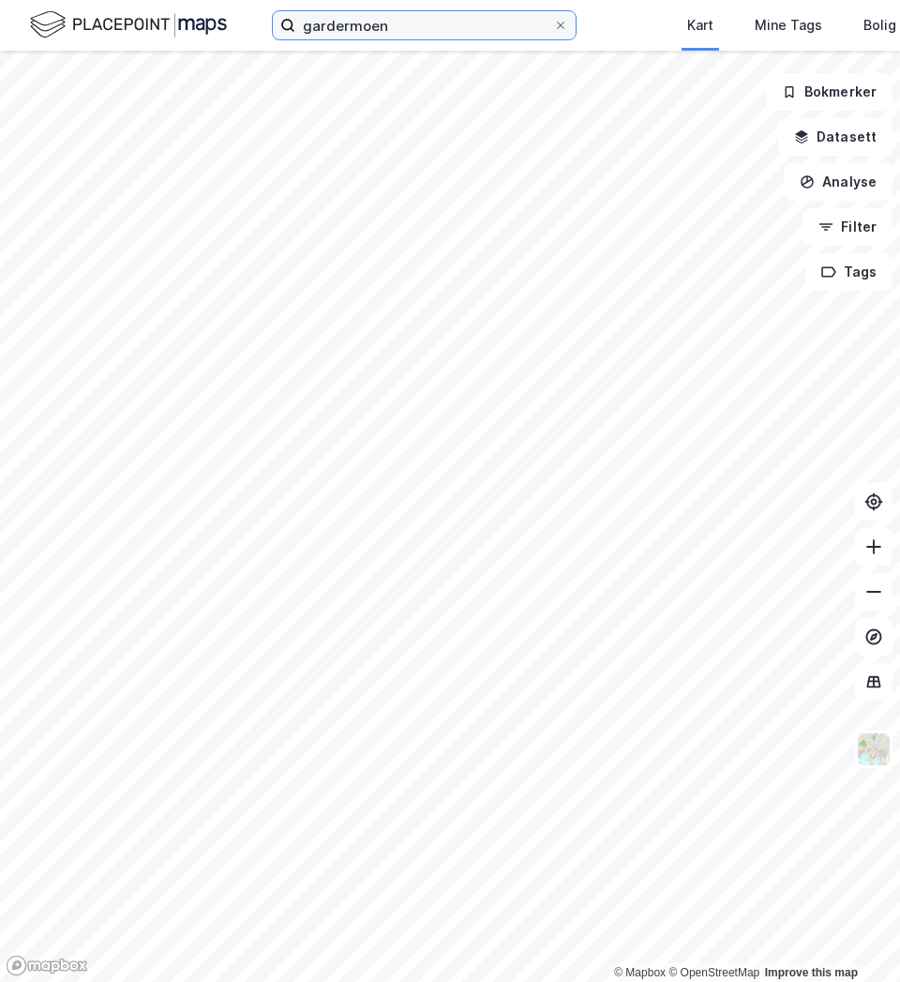
click at [337, 26] on input "gardermoen" at bounding box center [424, 25] width 258 height 28
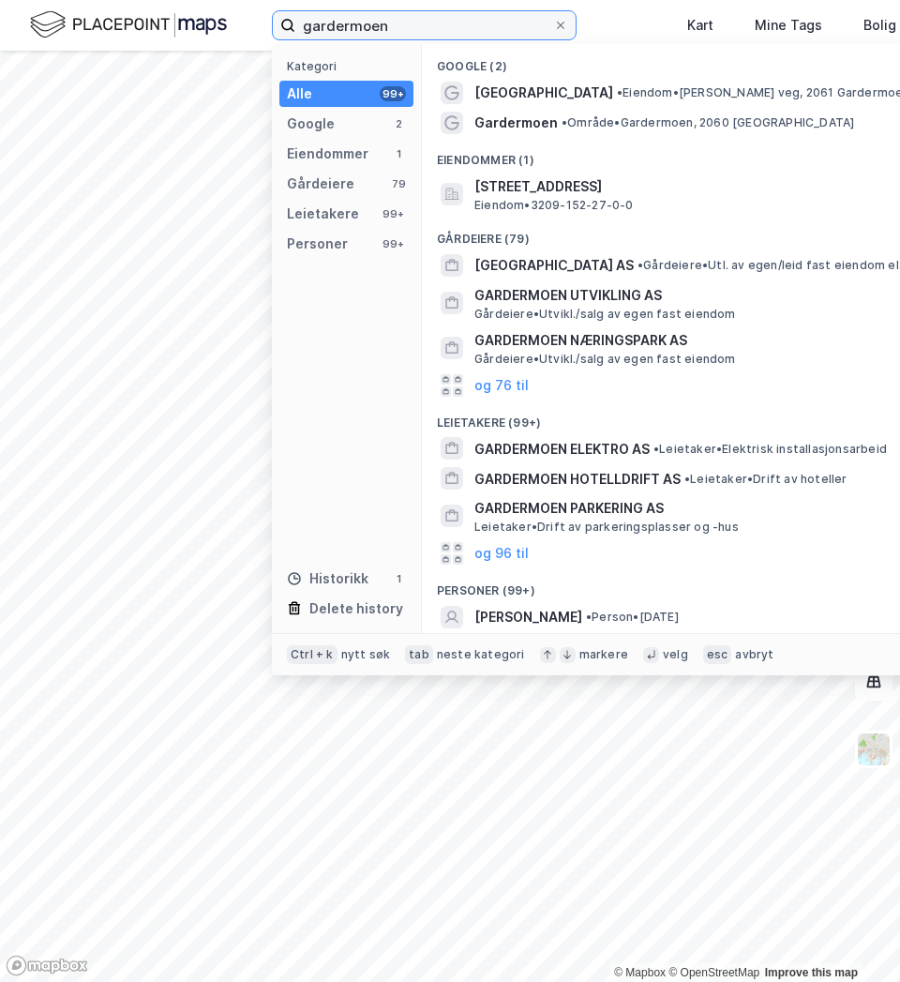
click at [337, 25] on input "gardermoen" at bounding box center [424, 25] width 258 height 28
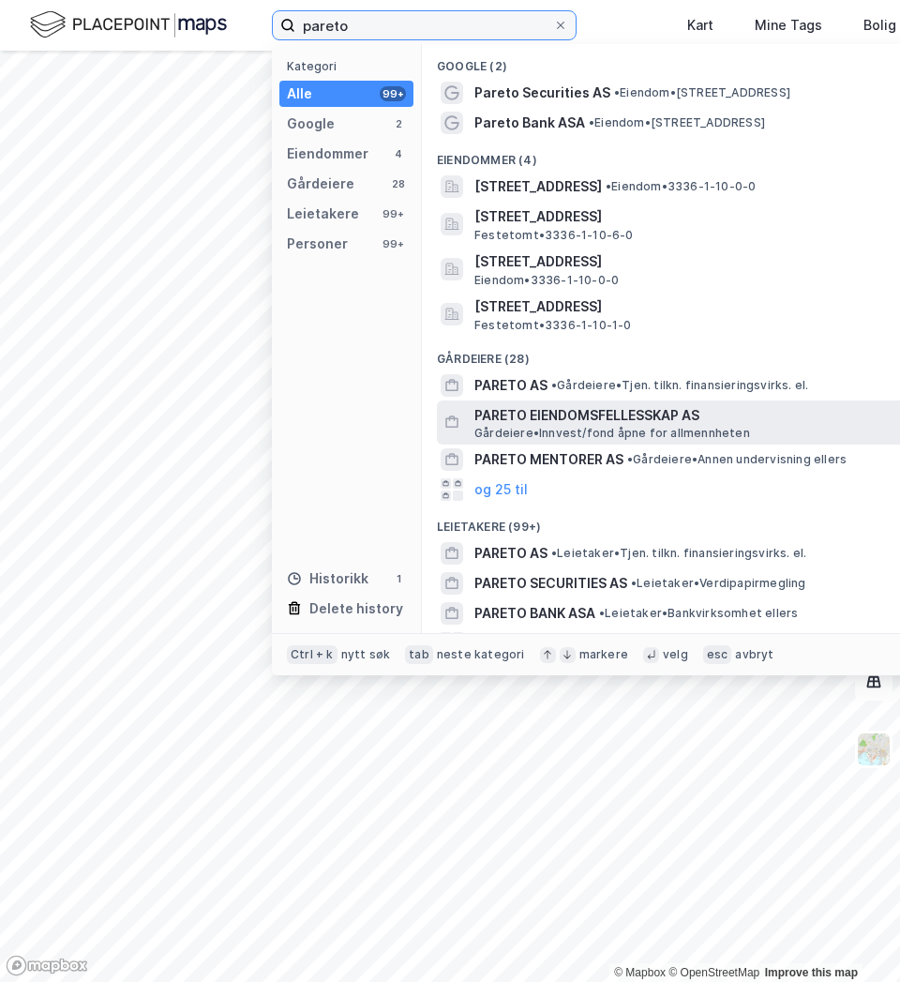
type input "pareto"
click at [570, 412] on span "PARETO EIENDOMSFELLESSKAP AS" at bounding box center [699, 415] width 450 height 22
